Goal: Find contact information: Obtain details needed to contact an individual or organization

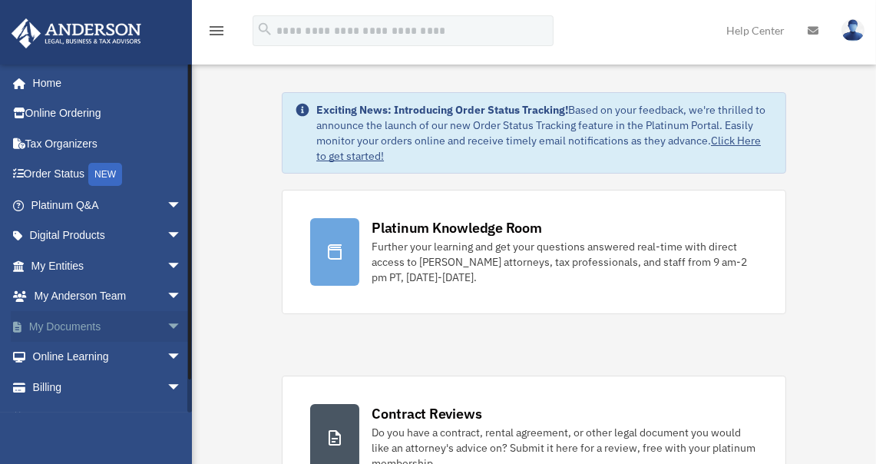
click at [167, 319] on span "arrow_drop_down" at bounding box center [182, 326] width 31 height 31
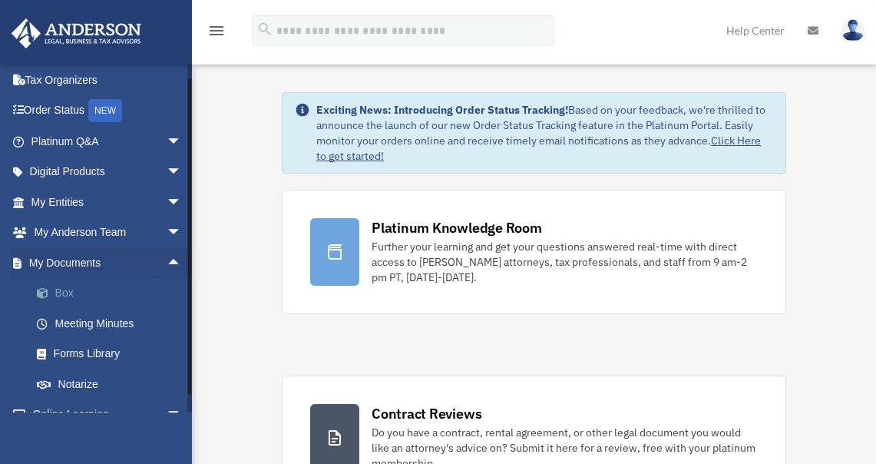
scroll to position [63, 0]
click at [167, 166] on span "arrow_drop_down" at bounding box center [182, 172] width 31 height 31
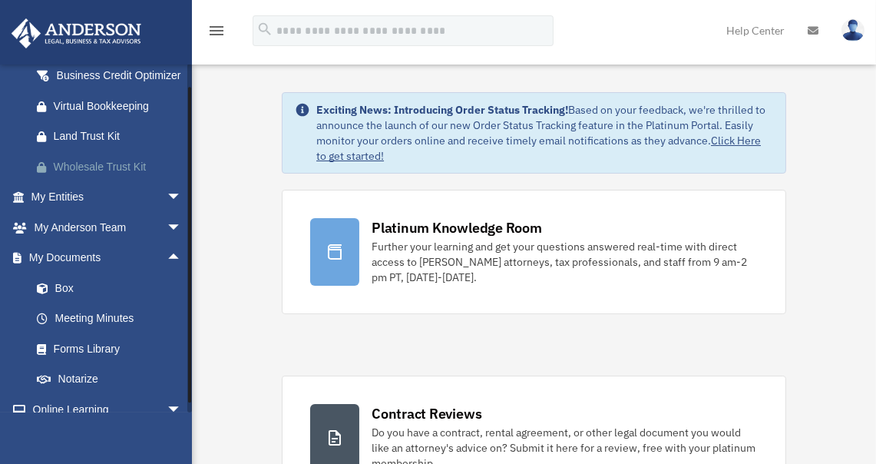
scroll to position [221, 0]
click at [167, 207] on span "arrow_drop_down" at bounding box center [182, 196] width 31 height 31
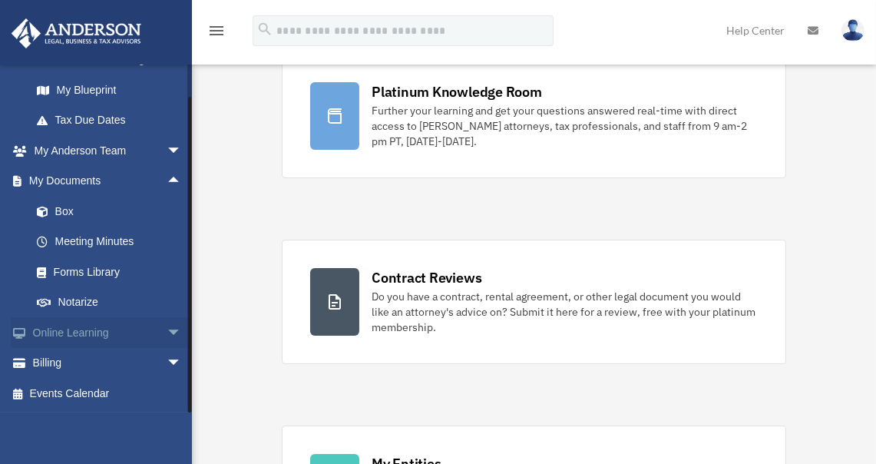
scroll to position [138, 0]
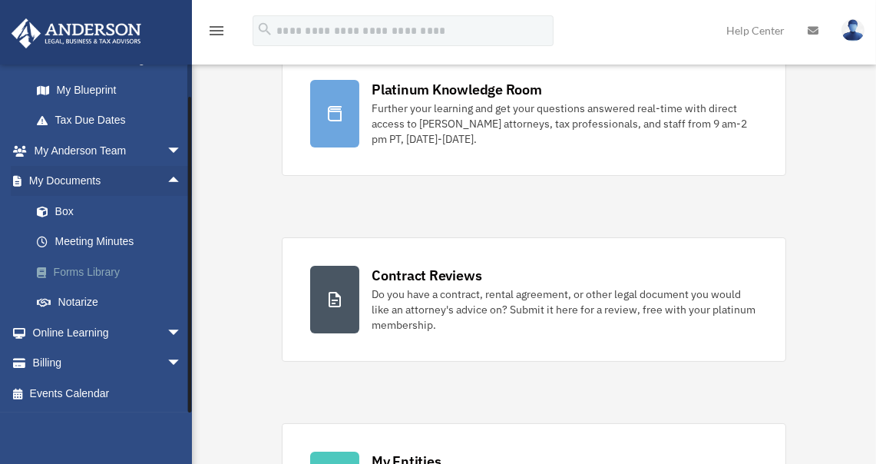
click at [71, 271] on link "Forms Library" at bounding box center [114, 272] width 184 height 31
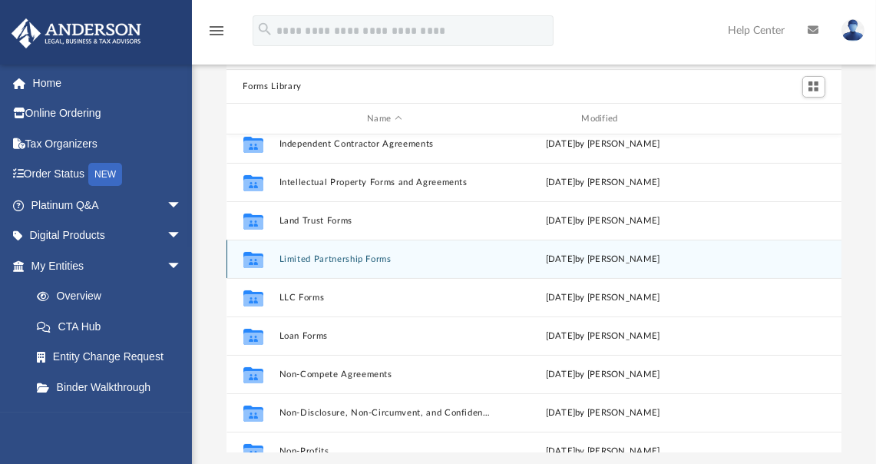
scroll to position [587, 0]
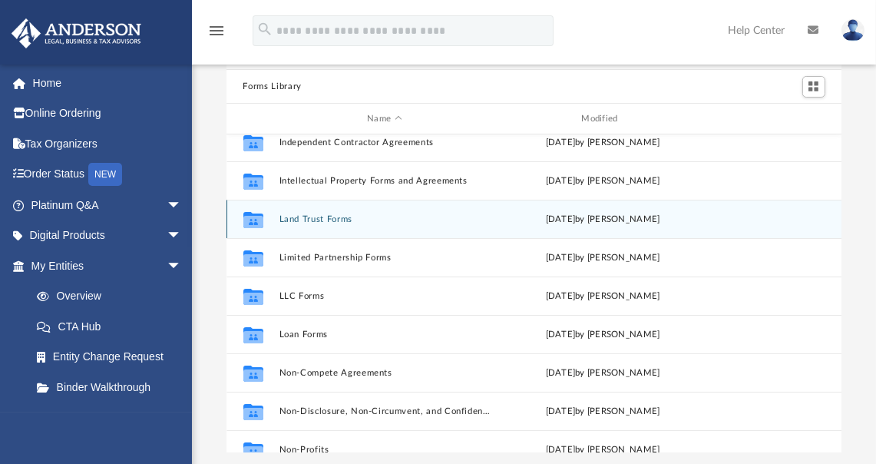
click at [332, 214] on button "Land Trust Forms" at bounding box center [384, 219] width 211 height 10
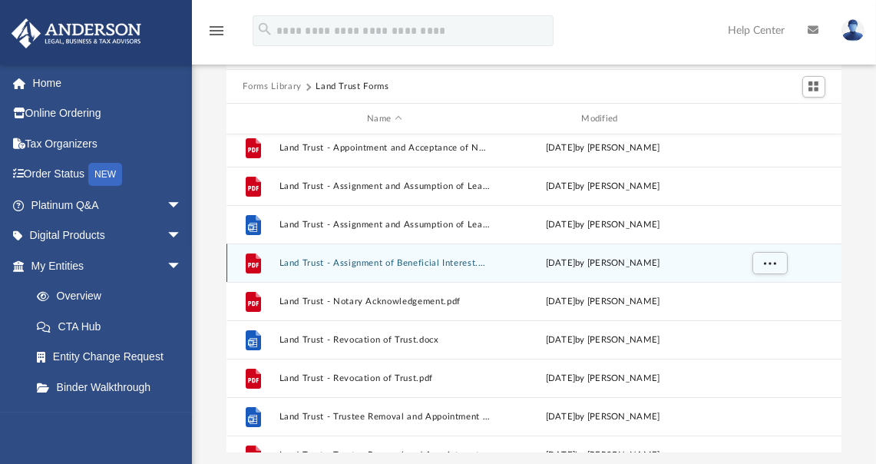
scroll to position [123, 0]
click at [369, 258] on button "Land Trust - Assignment of Beneficial Interest.pdf" at bounding box center [384, 262] width 211 height 10
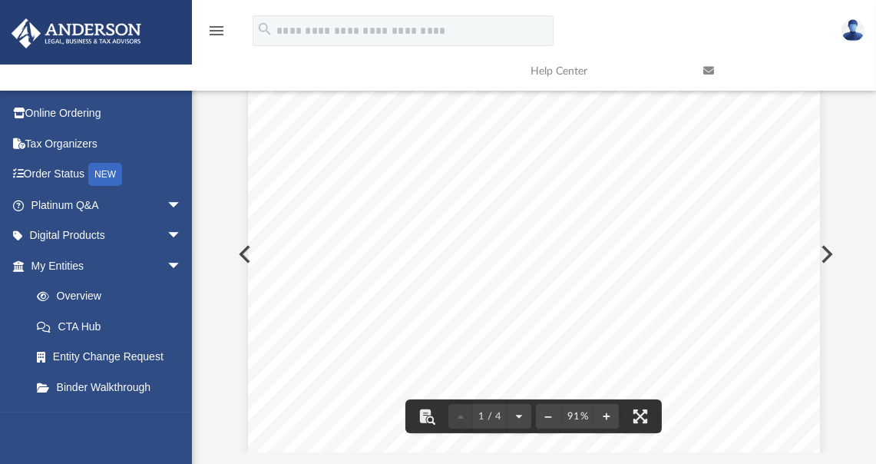
scroll to position [0, 0]
click at [248, 251] on div "Assignment of the Beneficial Interest THIS ASSIGNMENT is made this ______day of…" at bounding box center [534, 438] width 572 height 740
click at [239, 254] on button "Preview" at bounding box center [244, 254] width 34 height 43
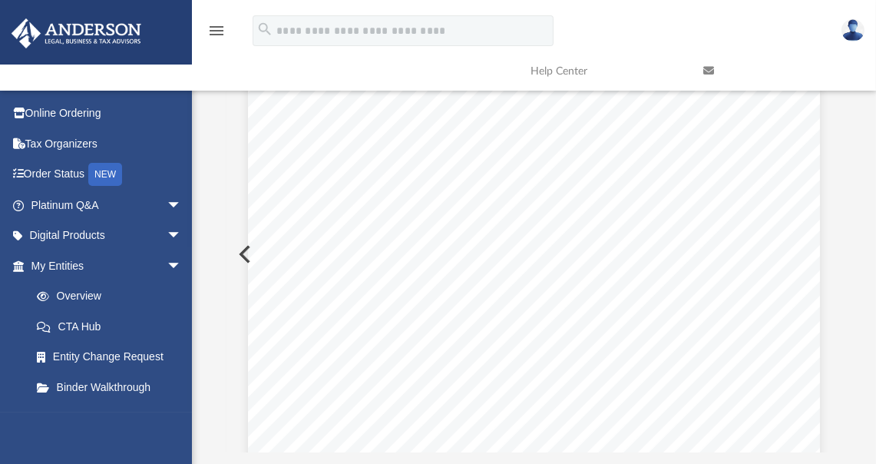
click at [239, 254] on button "Preview" at bounding box center [244, 254] width 34 height 43
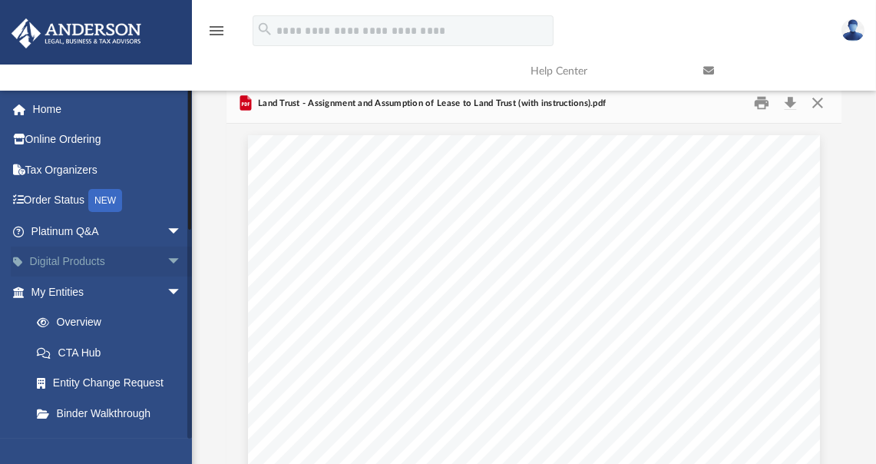
click at [105, 258] on link "Digital Products arrow_drop_down" at bounding box center [108, 262] width 194 height 31
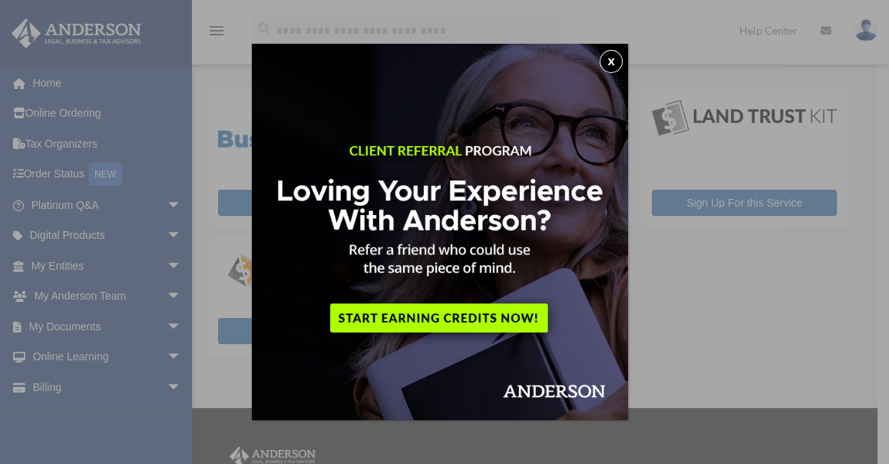
click at [623, 51] on img at bounding box center [440, 232] width 376 height 376
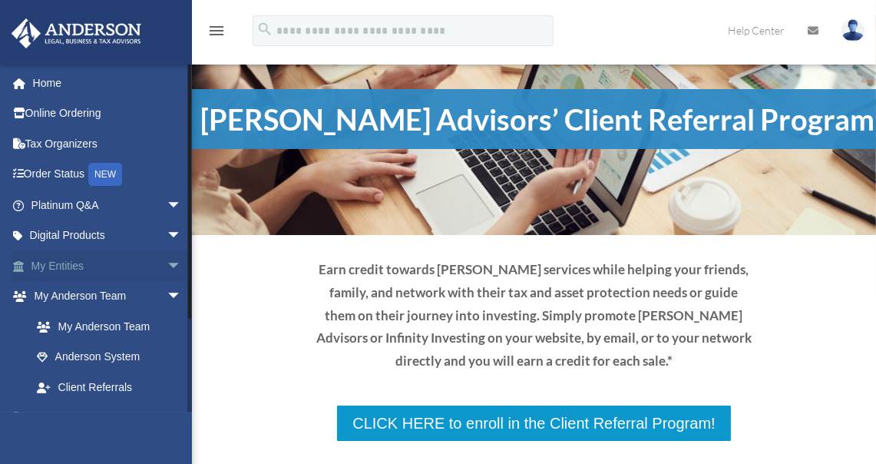
click at [167, 260] on span "arrow_drop_down" at bounding box center [182, 265] width 31 height 31
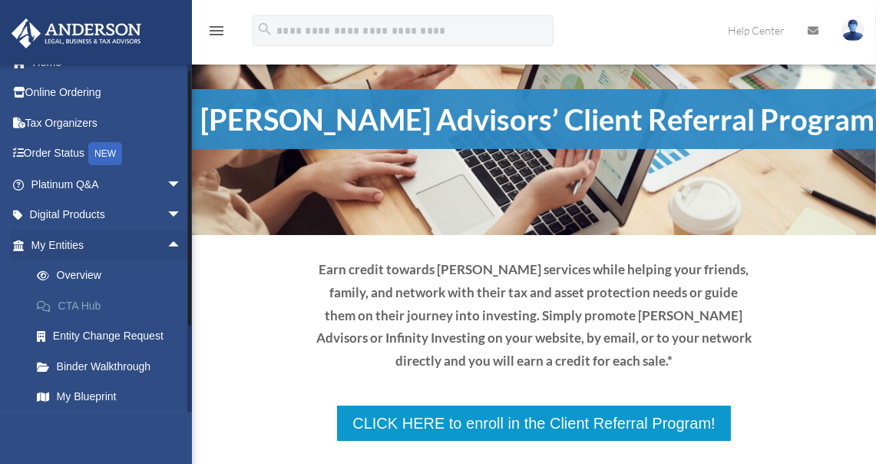
scroll to position [21, 0]
click at [87, 272] on link "Overview" at bounding box center [114, 275] width 184 height 31
click at [121, 363] on link "Binder Walkthrough" at bounding box center [114, 366] width 184 height 31
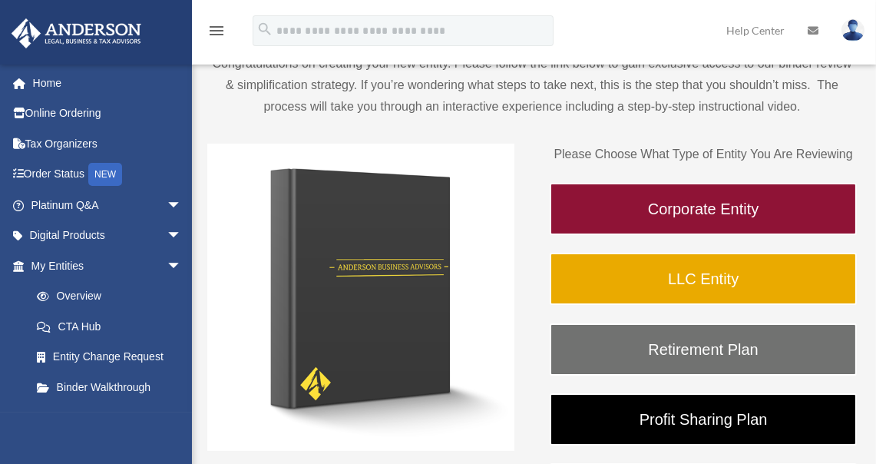
scroll to position [142, 0]
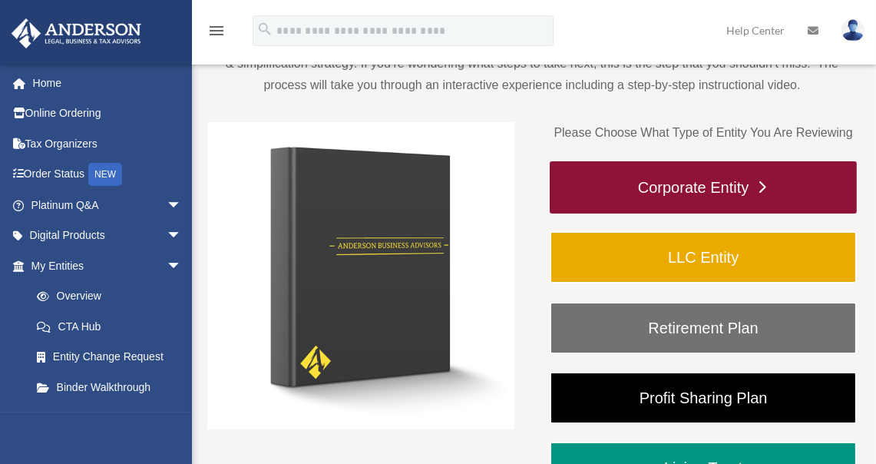
click at [708, 187] on link "Corporate Entity" at bounding box center [703, 187] width 307 height 52
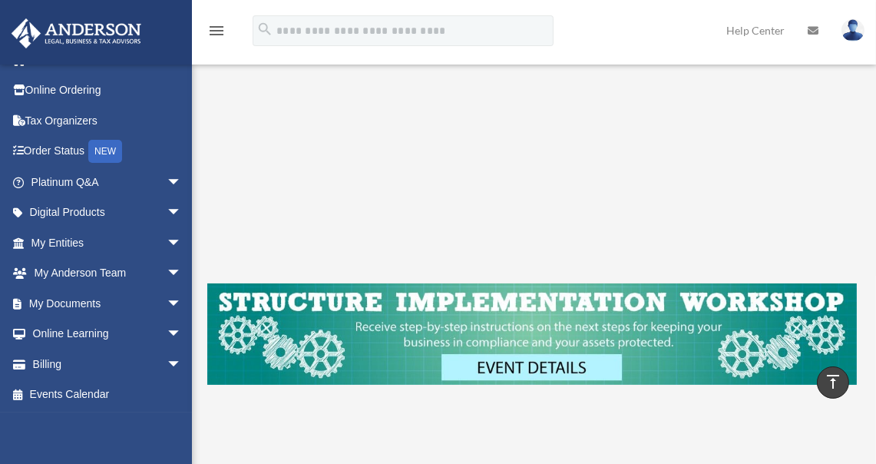
scroll to position [320, 0]
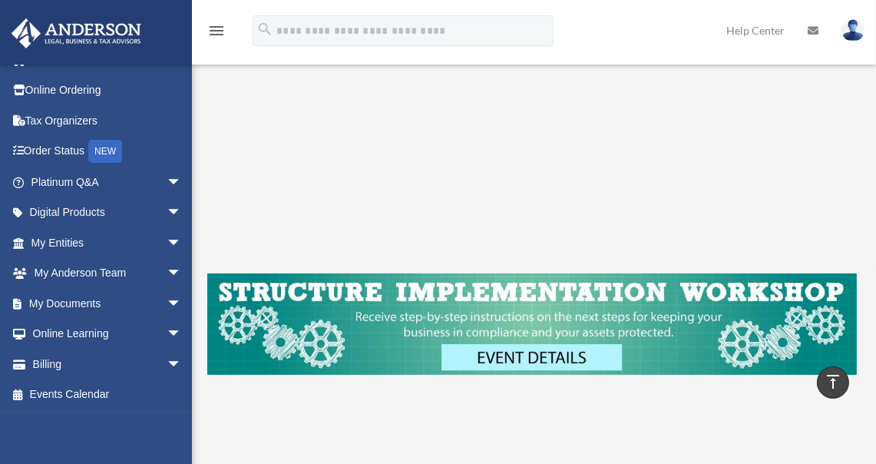
click at [536, 357] on img at bounding box center [532, 324] width 650 height 102
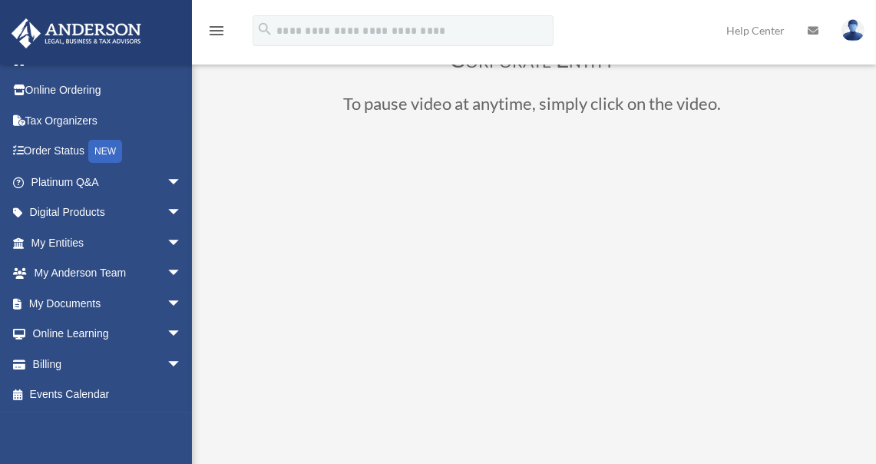
scroll to position [79, 0]
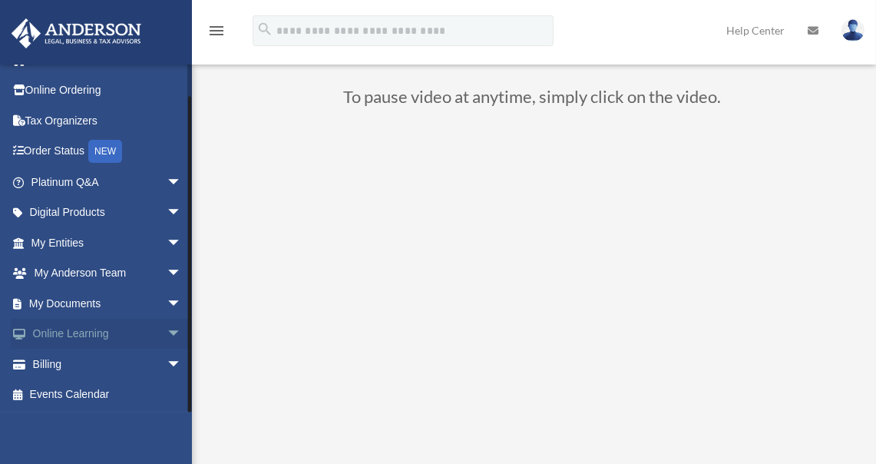
click at [167, 327] on span "arrow_drop_down" at bounding box center [182, 334] width 31 height 31
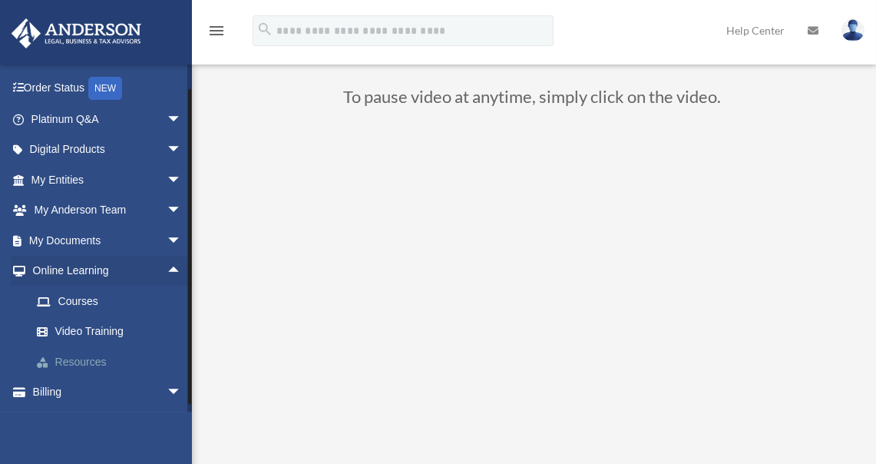
scroll to position [114, 0]
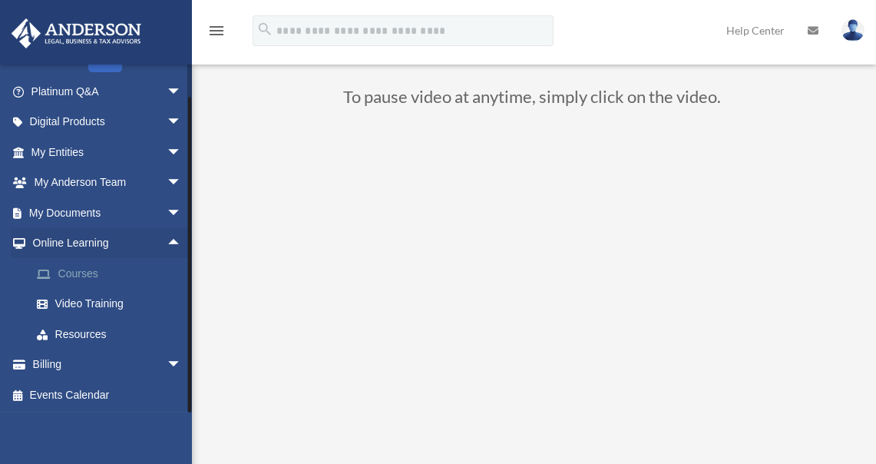
click at [70, 268] on link "Courses" at bounding box center [114, 273] width 184 height 31
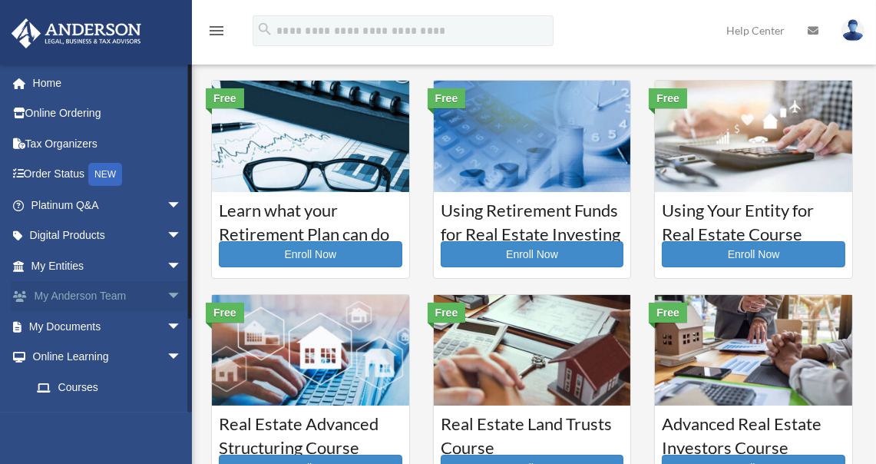
click at [167, 290] on span "arrow_drop_down" at bounding box center [182, 296] width 31 height 31
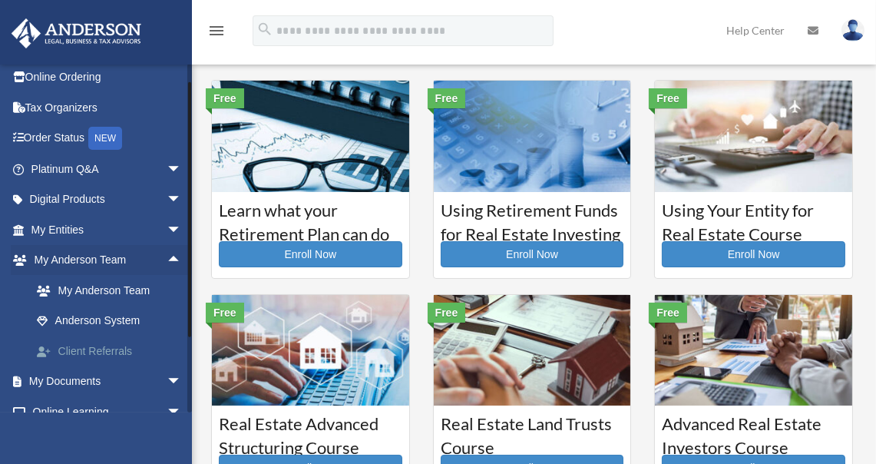
scroll to position [40, 0]
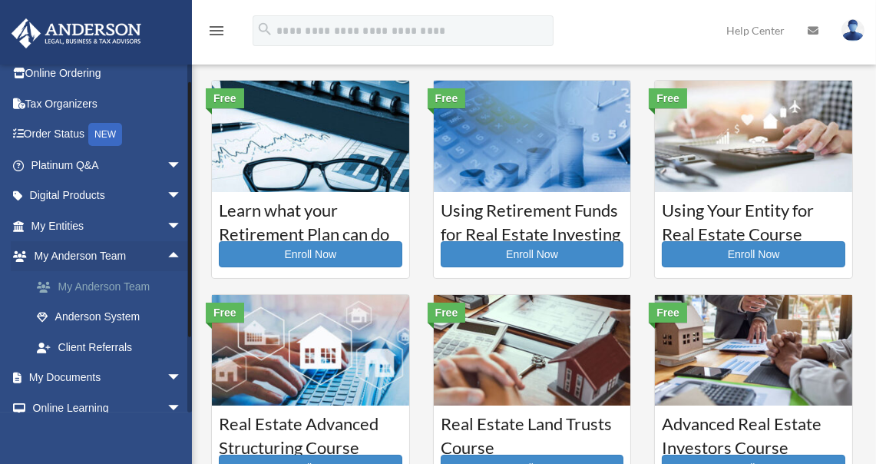
click at [124, 281] on link "My Anderson Team" at bounding box center [114, 286] width 184 height 31
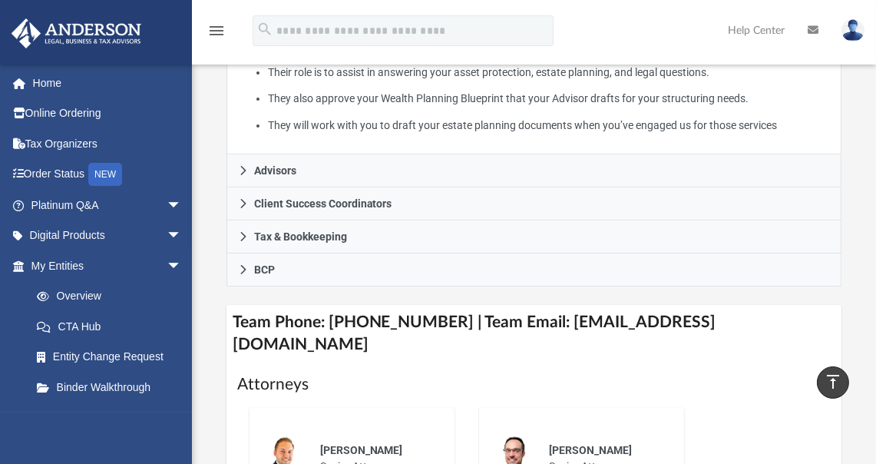
scroll to position [440, 0]
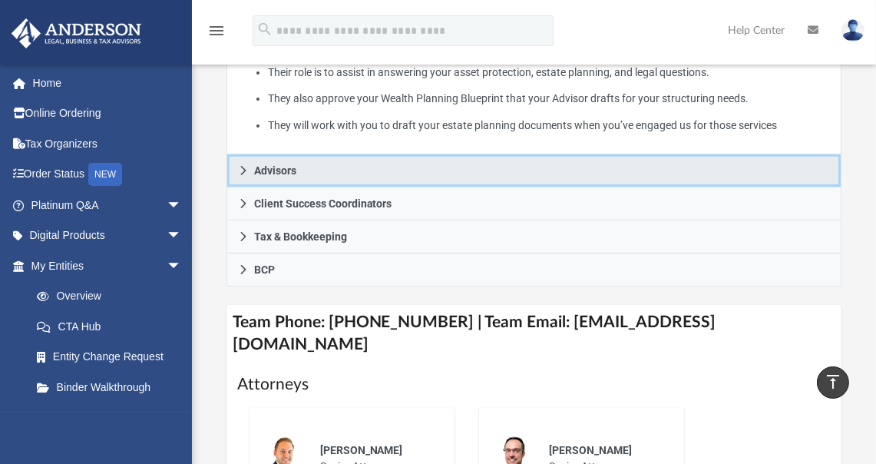
click at [277, 165] on span "Advisors" at bounding box center [275, 170] width 42 height 11
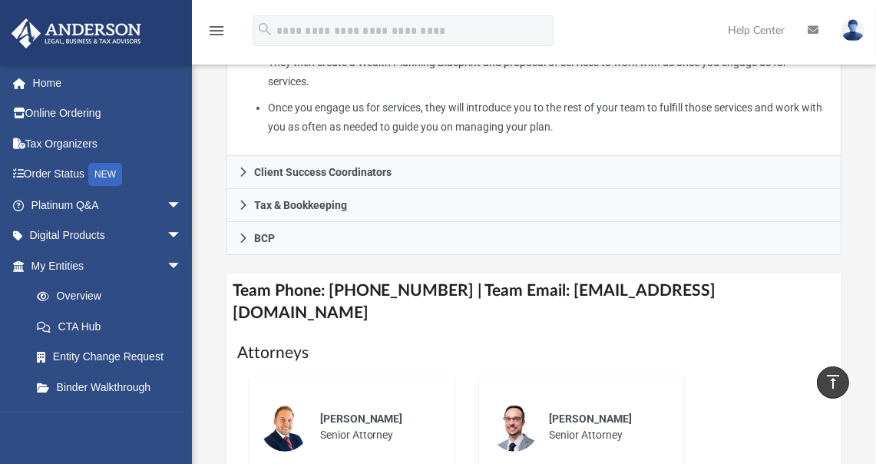
scroll to position [548, 0]
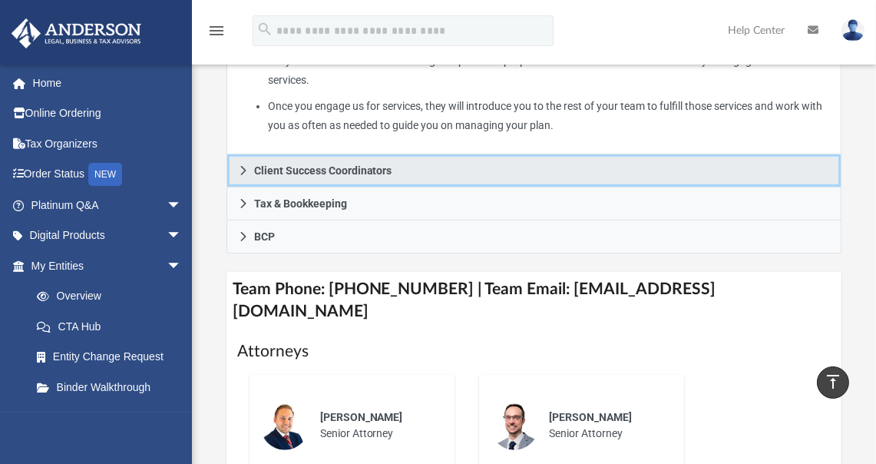
click at [350, 165] on span "Client Success Coordinators" at bounding box center [323, 170] width 138 height 11
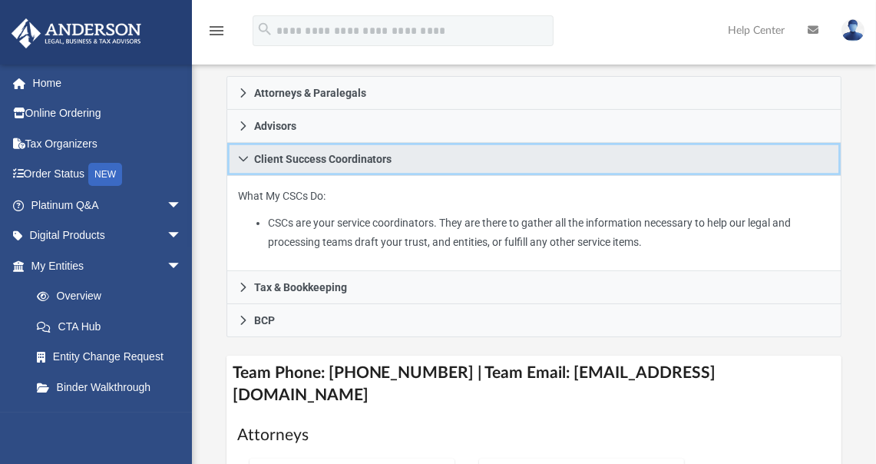
scroll to position [339, 0]
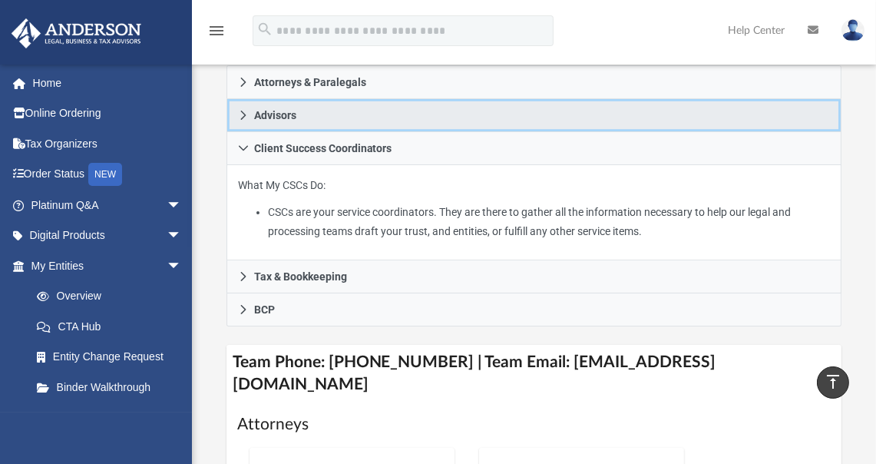
click at [264, 110] on span "Advisors" at bounding box center [275, 115] width 42 height 11
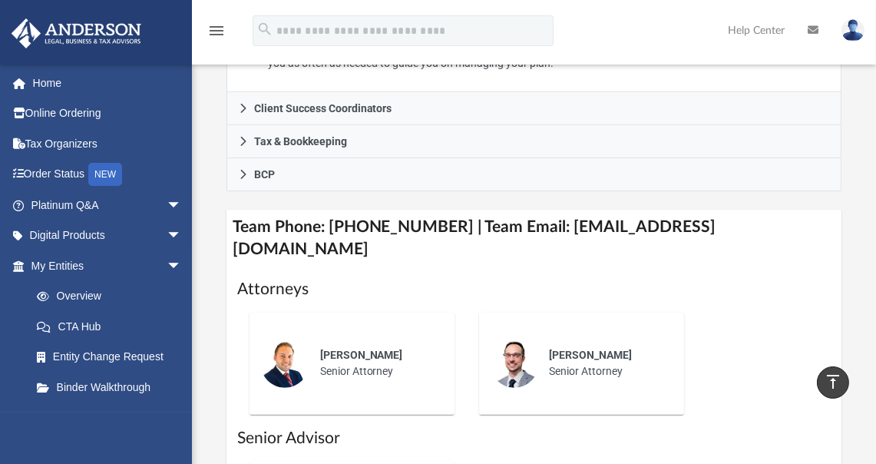
scroll to position [621, 0]
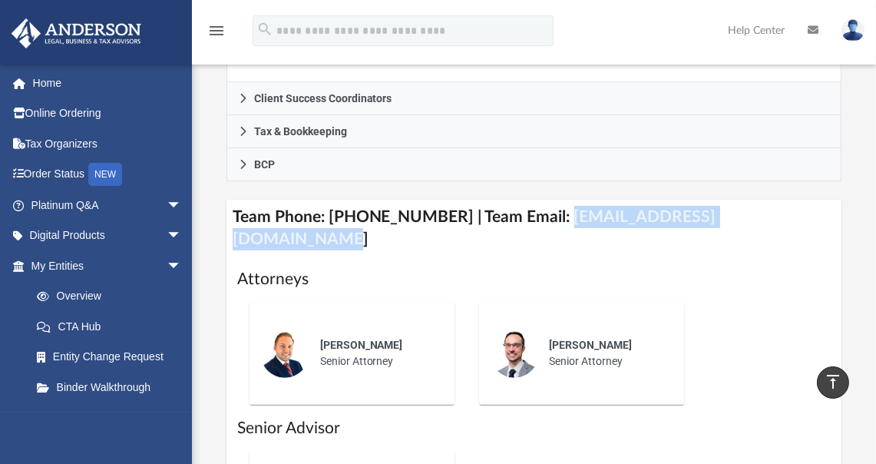
drag, startPoint x: 541, startPoint y: 220, endPoint x: 769, endPoint y: 221, distance: 228.1
click at [769, 221] on h4 "Team Phone: (725) 201-7553 | Team Email: myteam@andersonadvisors.com" at bounding box center [535, 229] width 616 height 58
click at [639, 213] on h4 "Team Phone: (725) 201-7553 | Team Email: myteam@andersonadvisors.com" at bounding box center [535, 229] width 616 height 58
drag, startPoint x: 539, startPoint y: 218, endPoint x: 774, endPoint y: 221, distance: 235.0
click at [774, 221] on h4 "Team Phone: (725) 201-7553 | Team Email: myteam@andersonadvisors.com" at bounding box center [535, 229] width 616 height 58
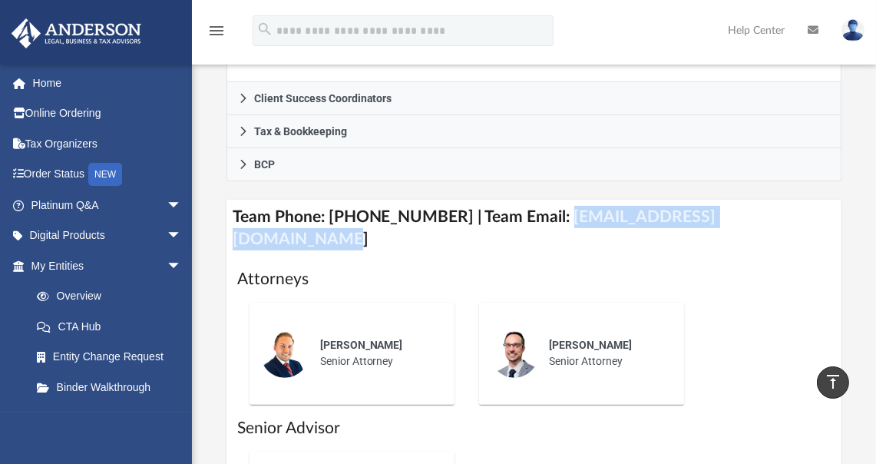
copy h4 "myteam@andersonadvisors.com"
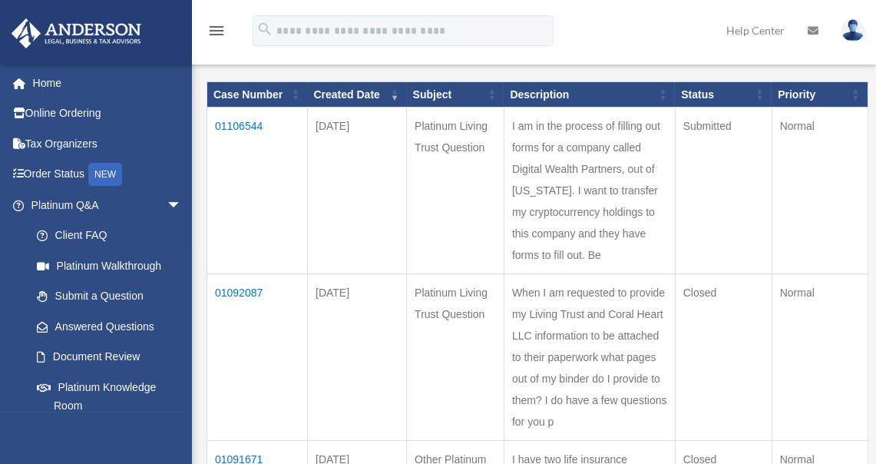
scroll to position [165, 0]
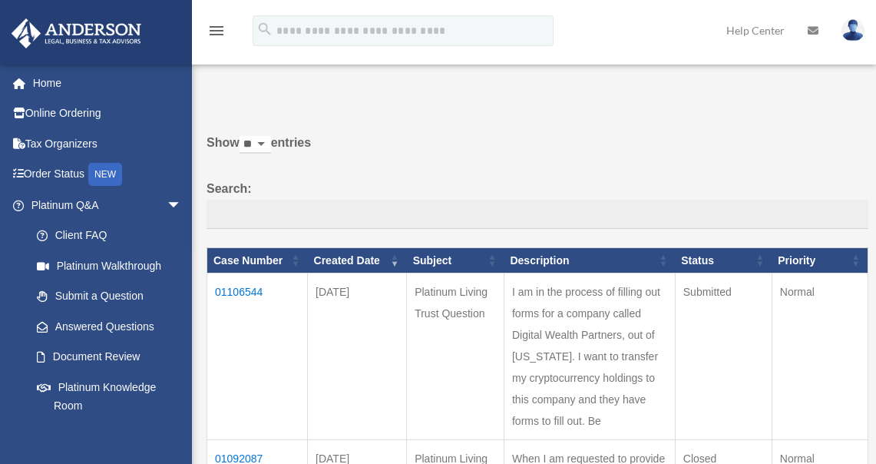
scroll to position [362, 0]
